Goal: Information Seeking & Learning: Learn about a topic

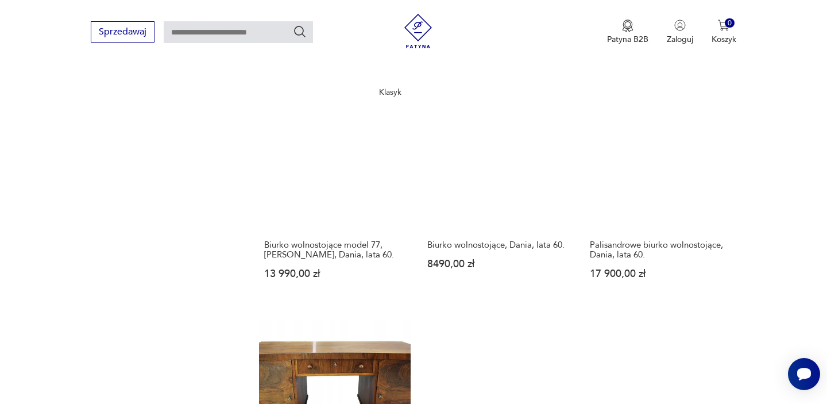
scroll to position [1417, 0]
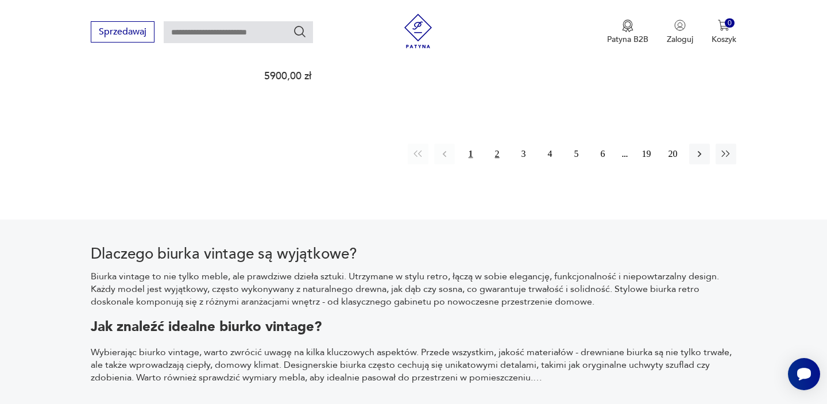
click at [504, 144] on button "2" at bounding box center [497, 154] width 21 height 21
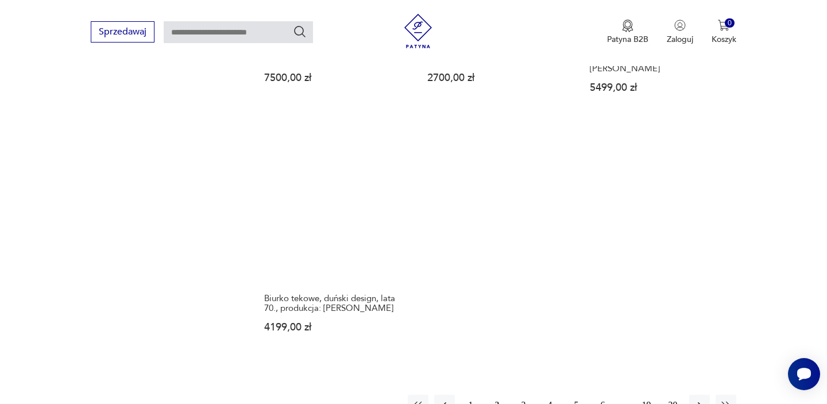
scroll to position [1651, 0]
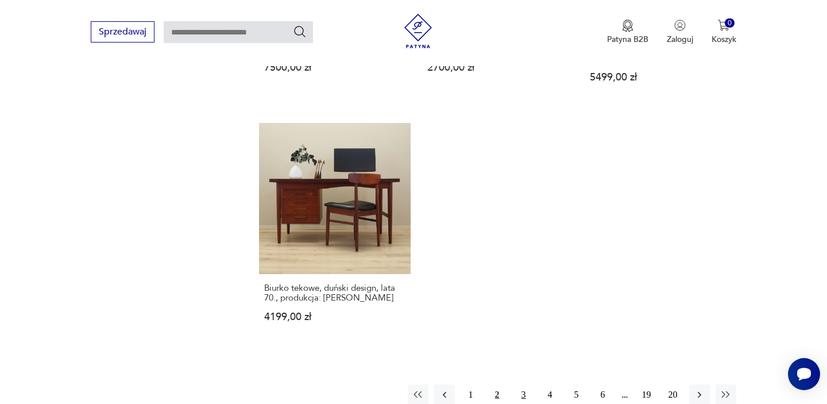
click at [530, 384] on button "3" at bounding box center [523, 394] width 21 height 21
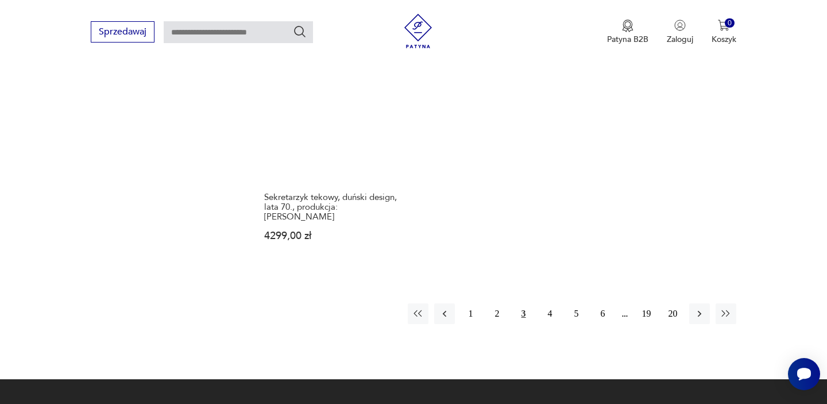
scroll to position [1714, 0]
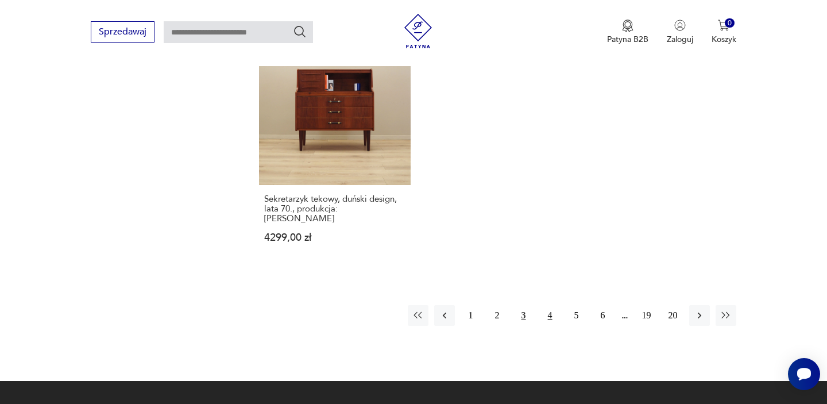
click at [551, 306] on button "4" at bounding box center [550, 315] width 21 height 21
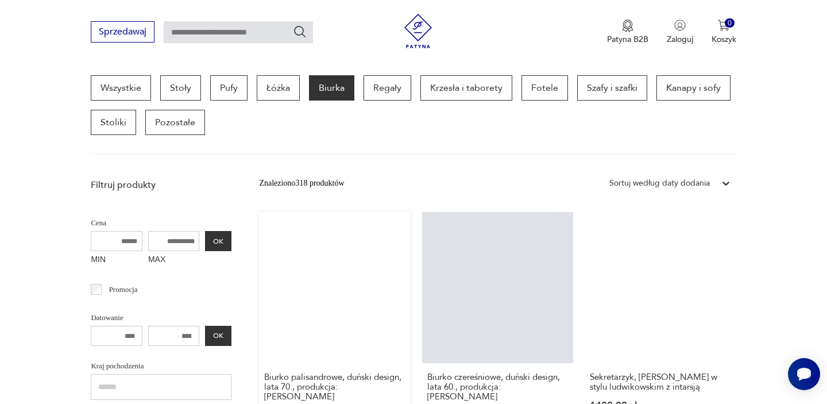
scroll to position [450, 0]
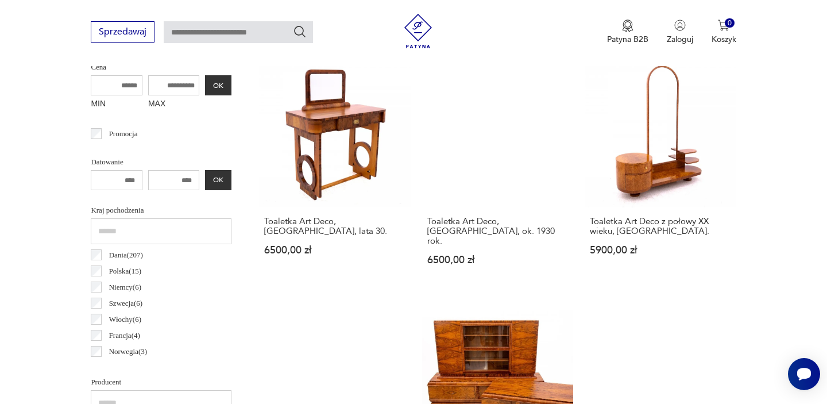
scroll to position [459, 0]
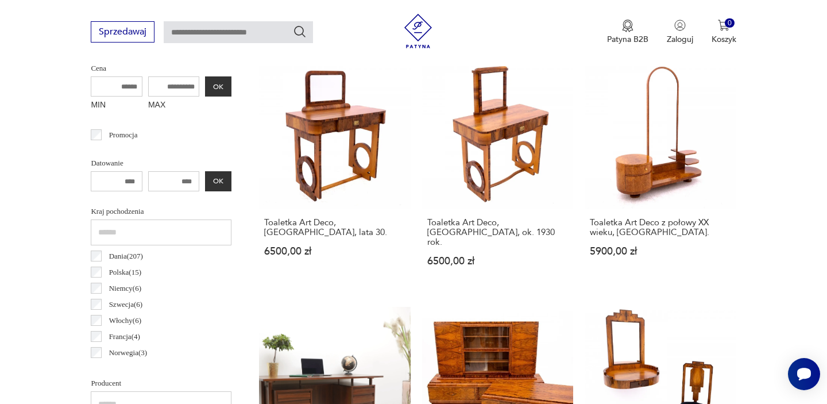
click at [129, 177] on input "number" at bounding box center [117, 181] width 52 height 20
drag, startPoint x: 129, startPoint y: 177, endPoint x: 179, endPoint y: 177, distance: 50.0
click at [179, 177] on div "OK" at bounding box center [161, 181] width 141 height 20
type input "*"
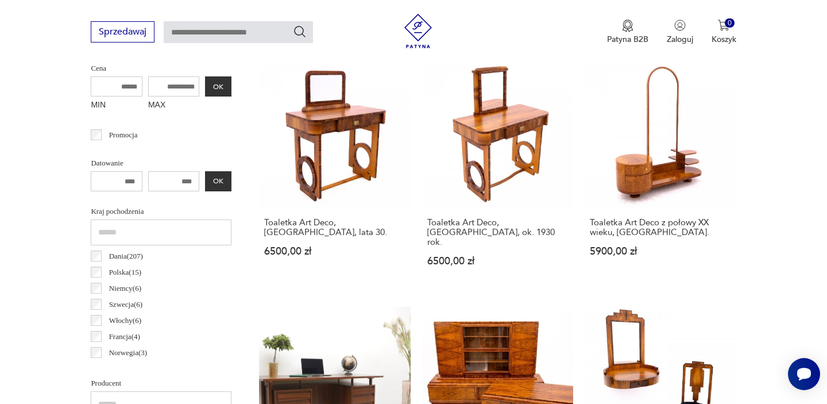
type input "****"
click at [165, 186] on input "number" at bounding box center [174, 181] width 52 height 20
type input "****"
click at [227, 180] on button "OK" at bounding box center [218, 181] width 26 height 20
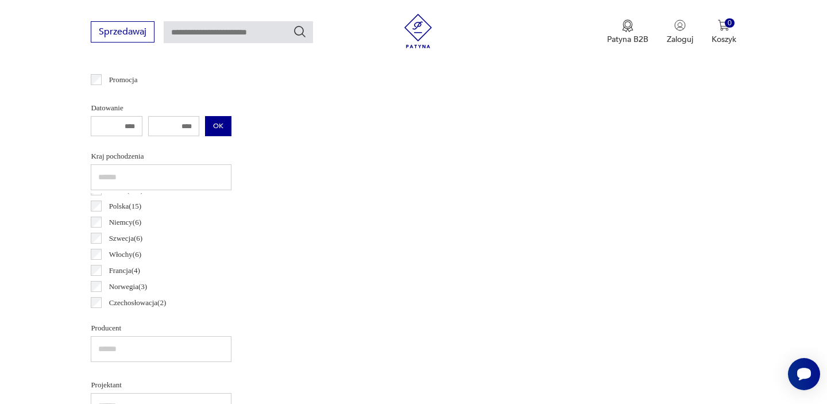
scroll to position [11, 0]
click at [223, 110] on p "Datowanie" at bounding box center [161, 108] width 141 height 13
click at [192, 128] on input "****" at bounding box center [174, 126] width 52 height 20
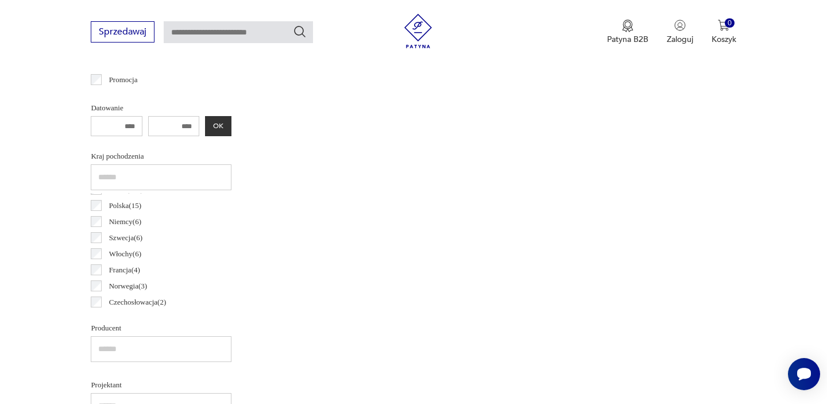
click at [107, 113] on p "Datowanie" at bounding box center [161, 108] width 141 height 13
click at [117, 125] on input "****" at bounding box center [117, 126] width 52 height 20
click at [225, 123] on button "OK" at bounding box center [218, 126] width 26 height 20
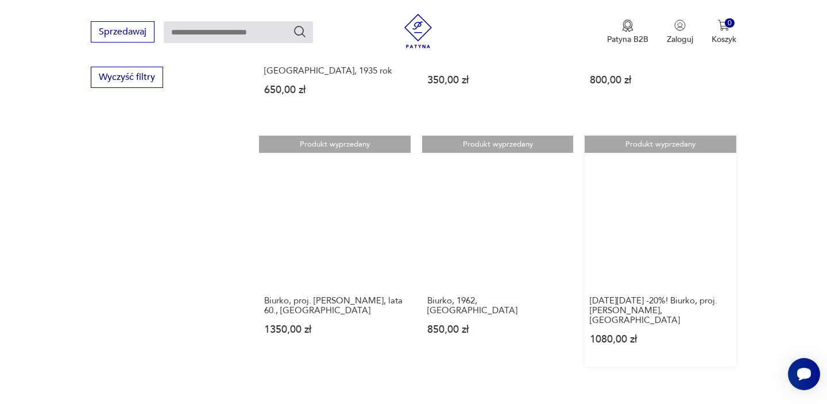
scroll to position [1378, 0]
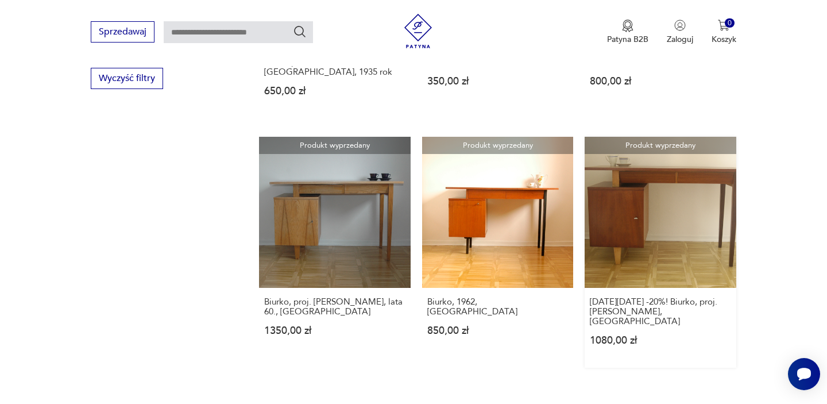
click at [697, 218] on link "Produkt wyprzedany [DATE][DATE] -20%! Biurko, proj. [PERSON_NAME], [GEOGRAPHIC_…" at bounding box center [660, 252] width 151 height 231
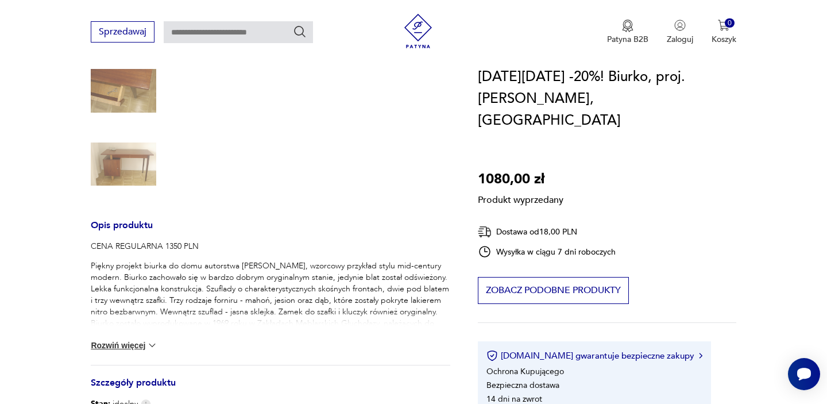
click at [129, 349] on button "Rozwiń więcej" at bounding box center [124, 344] width 67 height 11
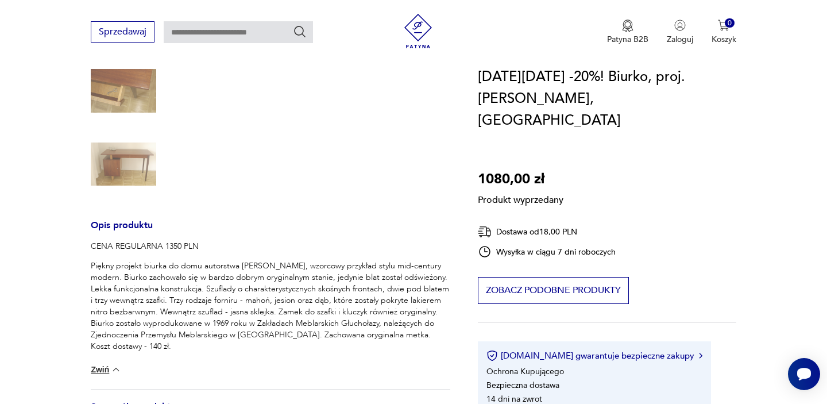
click at [133, 164] on div "Produkt wyprzedany Opis produktu CENA REGULARNA 1350 PLN Piękny projekt biurka …" at bounding box center [271, 270] width 360 height 716
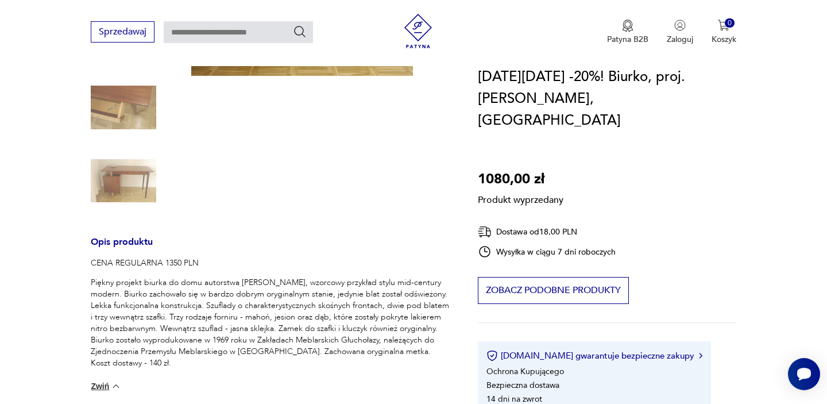
scroll to position [255, 0]
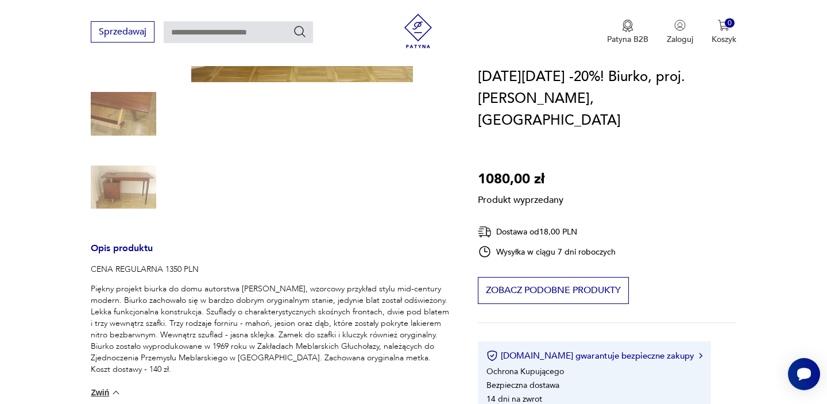
click at [133, 164] on div "Produkt wyprzedany Opis produktu CENA REGULARNA 1350 PLN Piękny projekt biurka …" at bounding box center [271, 293] width 360 height 716
click at [139, 140] on div "Produkt wyprzedany Opis produktu CENA REGULARNA 1350 PLN Piękny projekt biurka …" at bounding box center [271, 293] width 360 height 716
click at [139, 129] on div "Produkt wyprzedany Opis produktu CENA REGULARNA 1350 PLN Piękny projekt biurka …" at bounding box center [271, 293] width 360 height 716
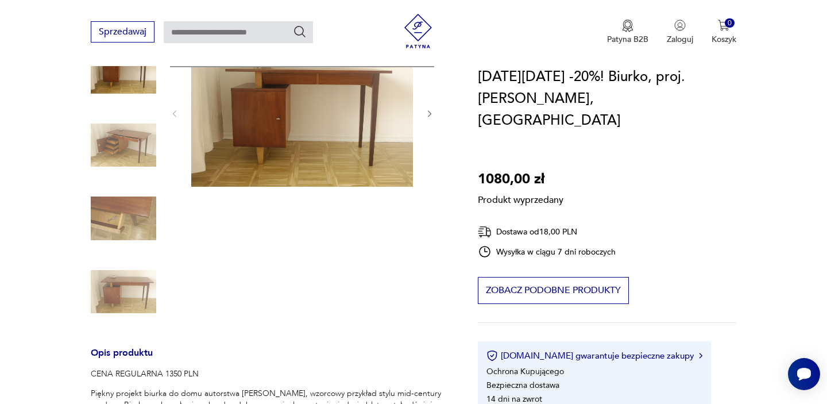
scroll to position [24, 0]
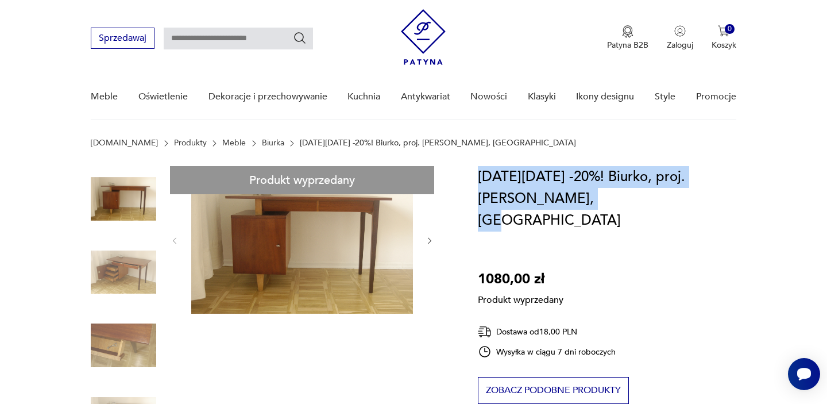
drag, startPoint x: 597, startPoint y: 195, endPoint x: 474, endPoint y: 186, distance: 123.9
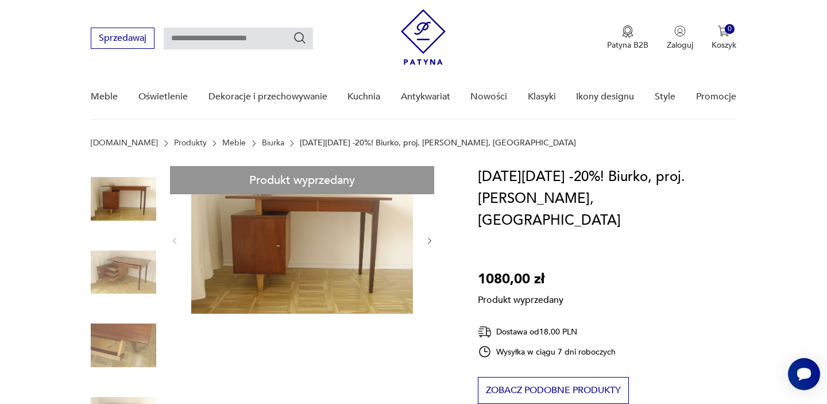
click at [478, 194] on h1 "[DATE][DATE] -20%! Biurko, proj. [PERSON_NAME], [GEOGRAPHIC_DATA]" at bounding box center [607, 198] width 258 height 65
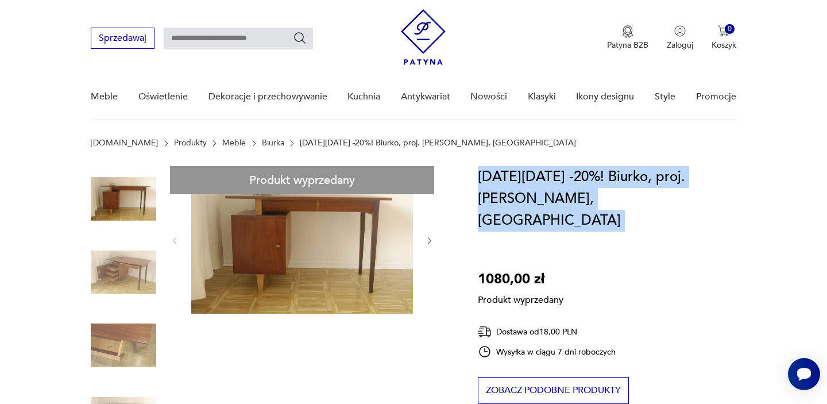
click at [478, 194] on h1 "[DATE][DATE] -20%! Biurko, proj. [PERSON_NAME], [GEOGRAPHIC_DATA]" at bounding box center [607, 198] width 258 height 65
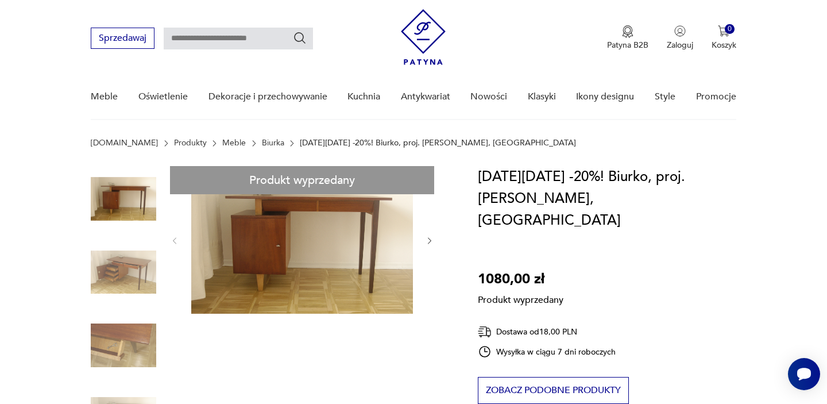
click at [500, 198] on h1 "[DATE][DATE] -20%! Biurko, proj. [PERSON_NAME], [GEOGRAPHIC_DATA]" at bounding box center [607, 198] width 258 height 65
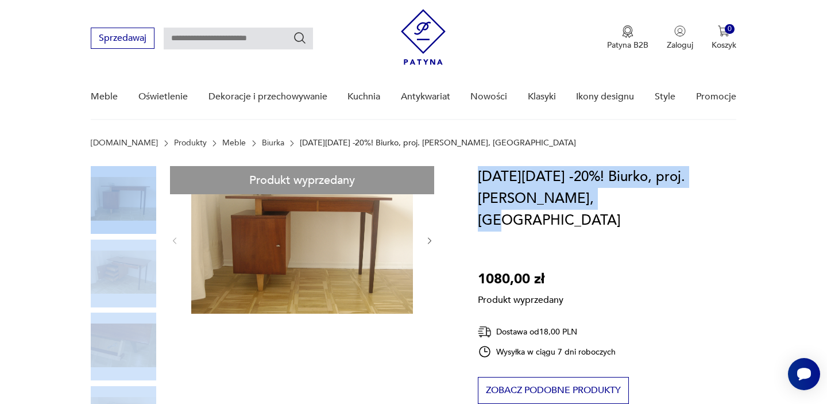
drag, startPoint x: 598, startPoint y: 198, endPoint x: 455, endPoint y: 198, distance: 143.0
copy section "Lore ipsumdol SITA CONSECTET 6595 ADI Elitse doeiusm tempor in utla etdolorem A…"
click at [511, 193] on h1 "[DATE][DATE] -20%! Biurko, proj. [PERSON_NAME], [GEOGRAPHIC_DATA]" at bounding box center [607, 198] width 258 height 65
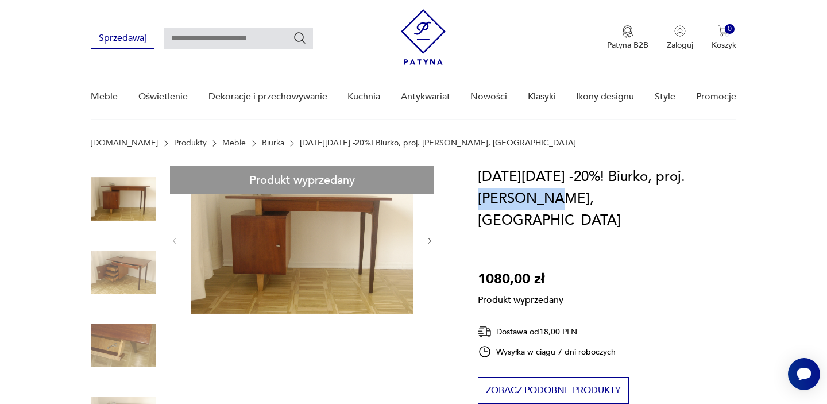
click at [511, 193] on h1 "[DATE][DATE] -20%! Biurko, proj. [PERSON_NAME], [GEOGRAPHIC_DATA]" at bounding box center [607, 198] width 258 height 65
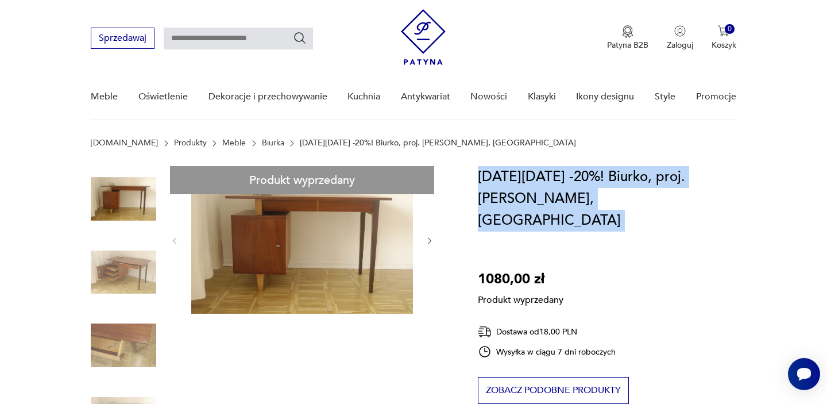
click at [511, 193] on h1 "[DATE][DATE] -20%! Biurko, proj. [PERSON_NAME], [GEOGRAPHIC_DATA]" at bounding box center [607, 198] width 258 height 65
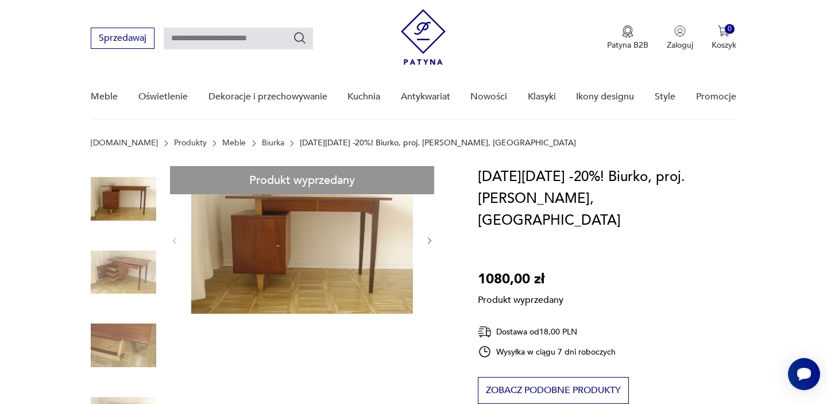
click at [541, 197] on h1 "[DATE][DATE] -20%! Biurko, proj. [PERSON_NAME], [GEOGRAPHIC_DATA]" at bounding box center [607, 198] width 258 height 65
drag, startPoint x: 601, startPoint y: 199, endPoint x: 480, endPoint y: 195, distance: 121.8
click at [480, 195] on h1 "[DATE][DATE] -20%! Biurko, proj. [PERSON_NAME], [GEOGRAPHIC_DATA]" at bounding box center [607, 198] width 258 height 65
copy h1 "[PERSON_NAME]"
click at [224, 6] on div "Sprzedawaj Patyna B2B Zaloguj 0 Koszyk Twój koszyk ( 0 ) Brak produktów w koszy…" at bounding box center [413, 32] width 645 height 66
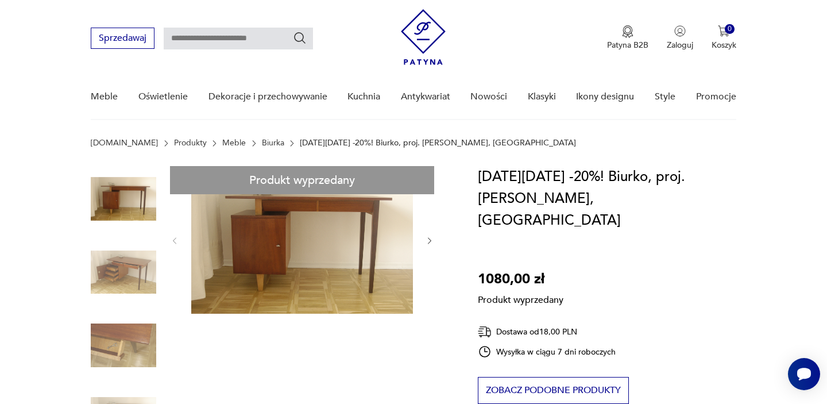
click at [225, 26] on div "Sprzedawaj Patyna B2B Zaloguj 0 Koszyk Twój koszyk ( 0 ) Brak produktów w koszy…" at bounding box center [413, 32] width 645 height 66
click at [225, 36] on input "text" at bounding box center [238, 39] width 149 height 22
paste input "**********"
type input "**********"
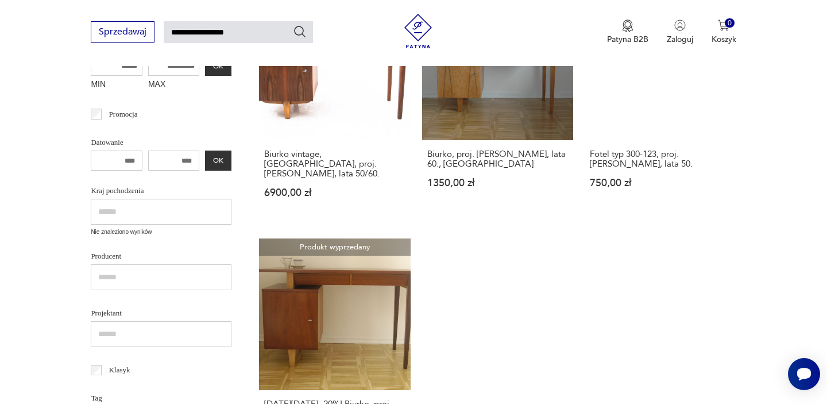
scroll to position [383, 0]
